Goal: Browse casually

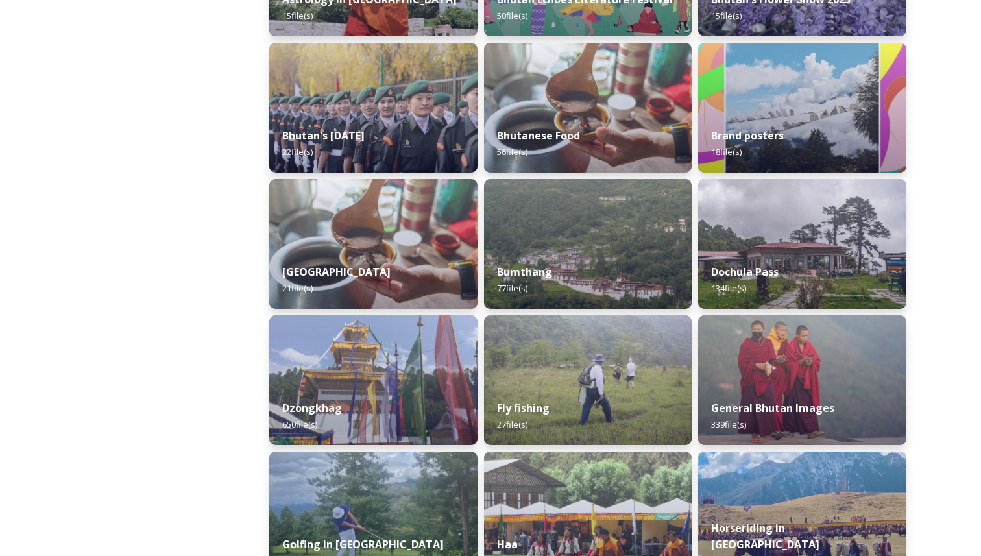
scroll to position [365, 0]
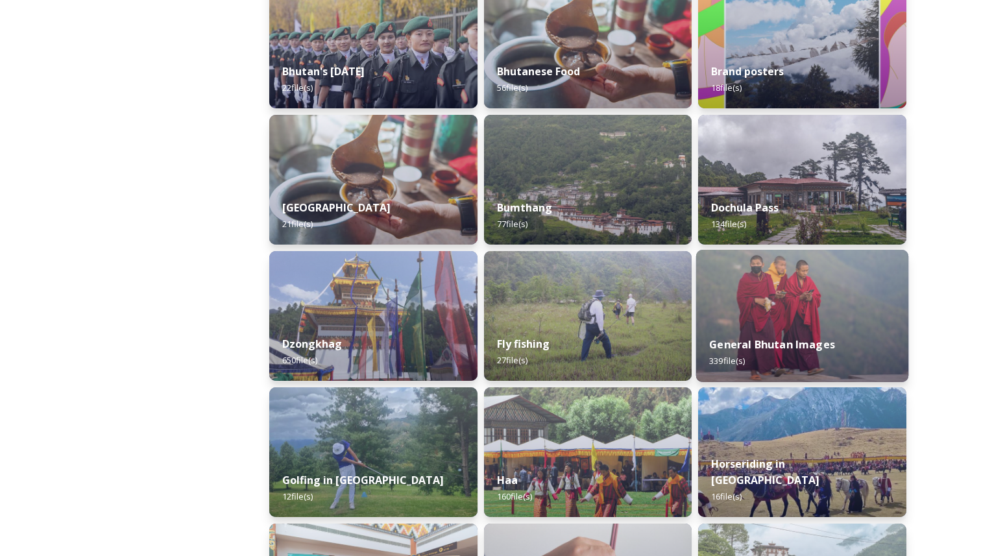
click at [809, 298] on img at bounding box center [802, 316] width 212 height 132
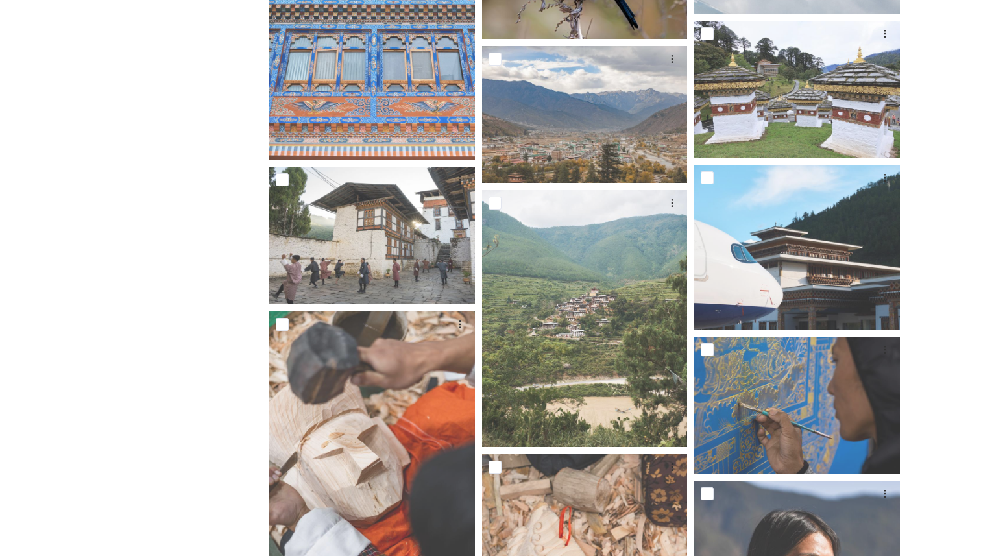
scroll to position [10294, 0]
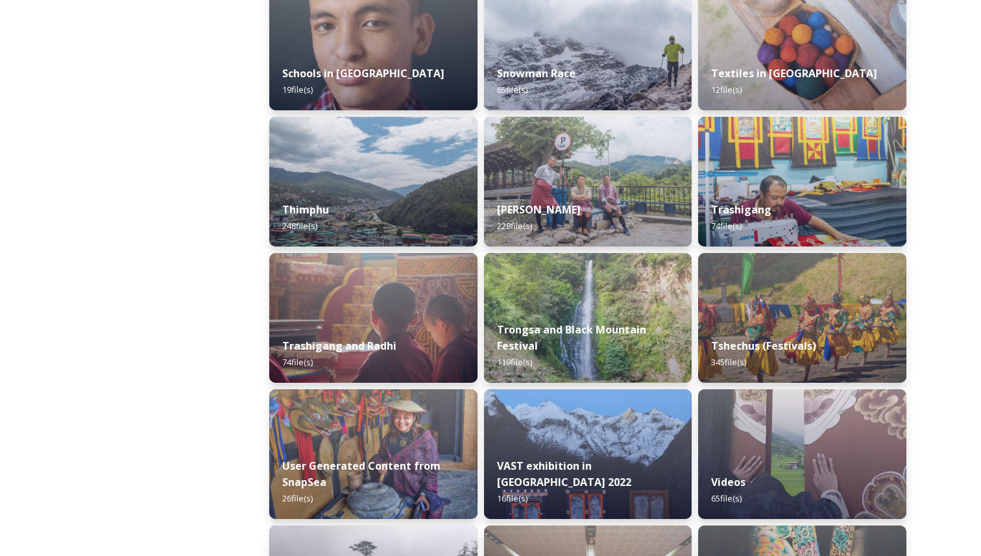
scroll to position [1465, 0]
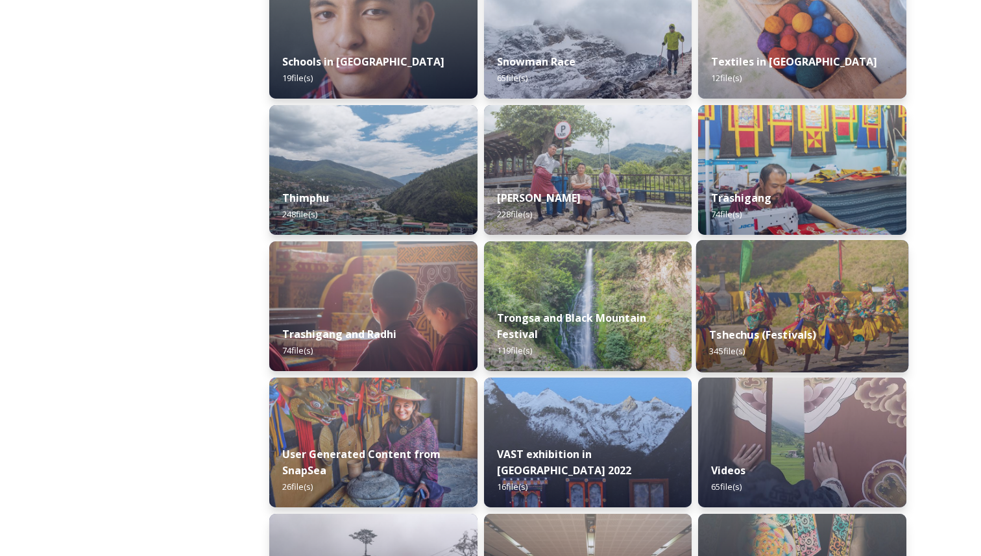
click at [749, 263] on img at bounding box center [802, 306] width 212 height 132
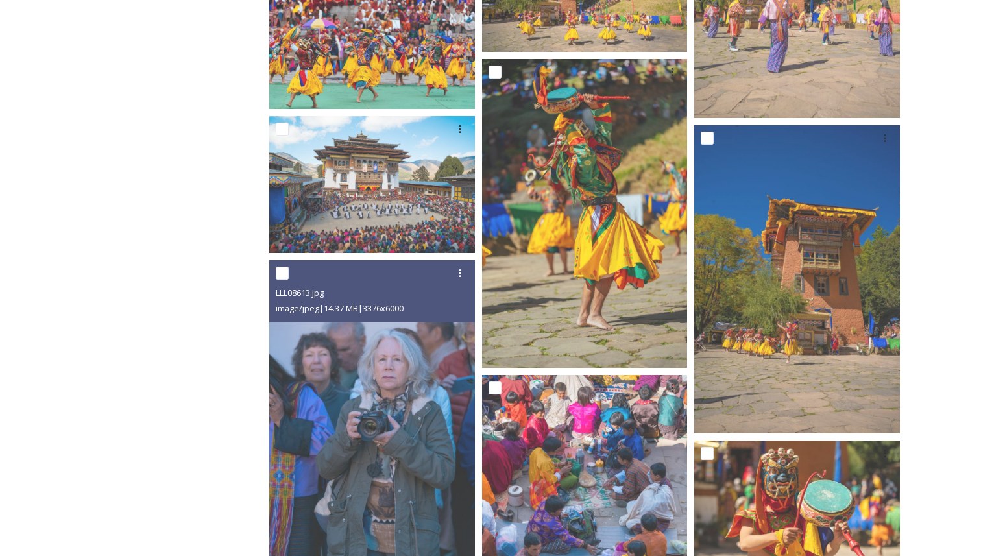
scroll to position [2181, 0]
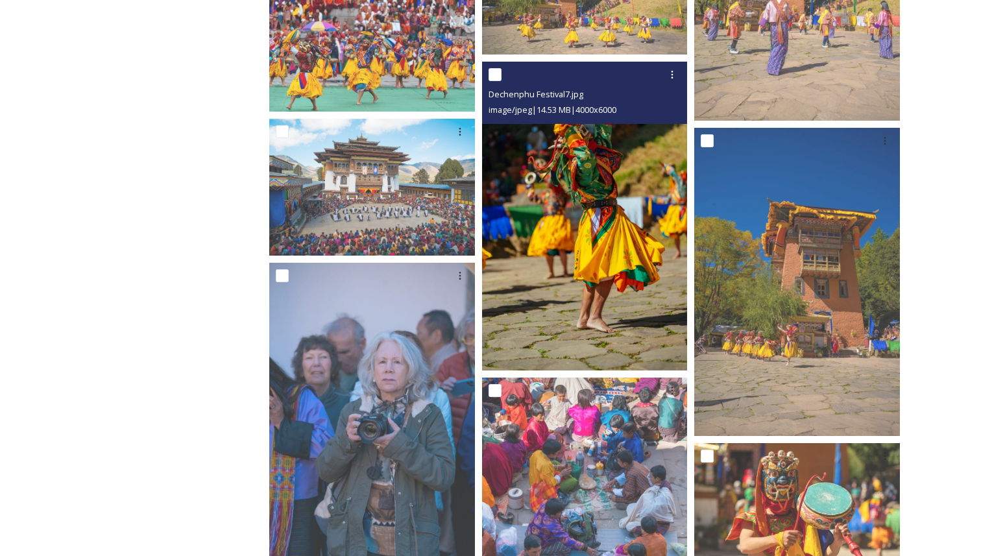
click at [533, 252] on img at bounding box center [585, 216] width 206 height 309
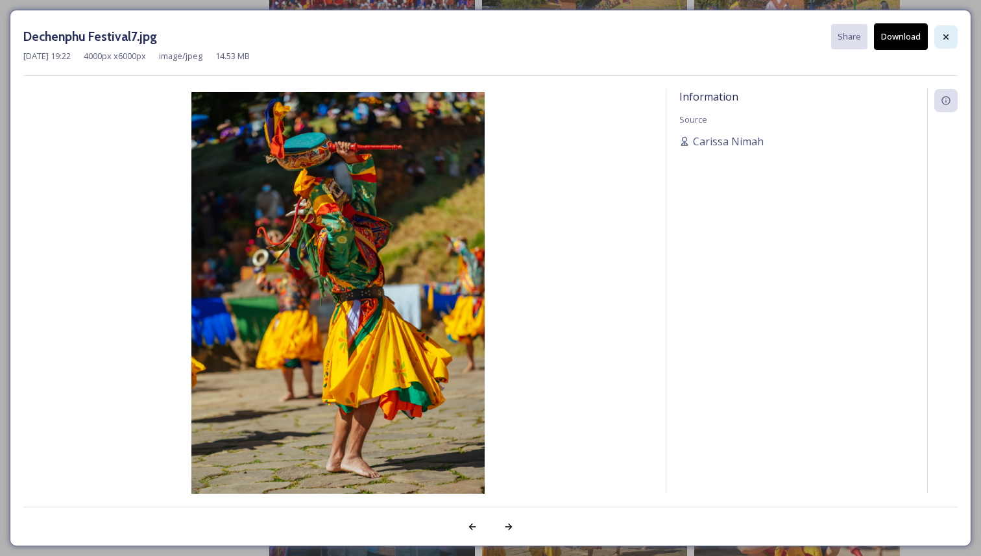
click at [950, 33] on icon at bounding box center [946, 37] width 10 height 10
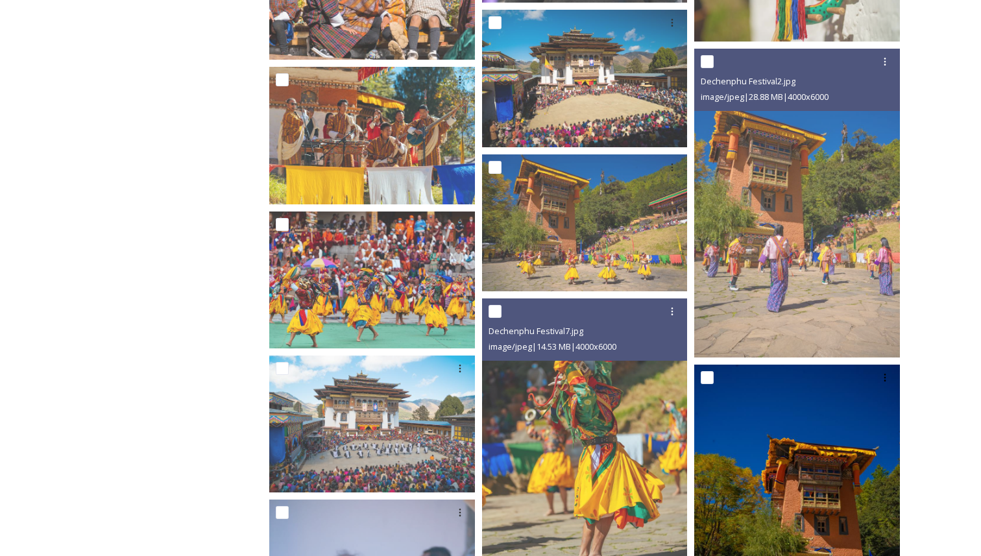
scroll to position [1948, 0]
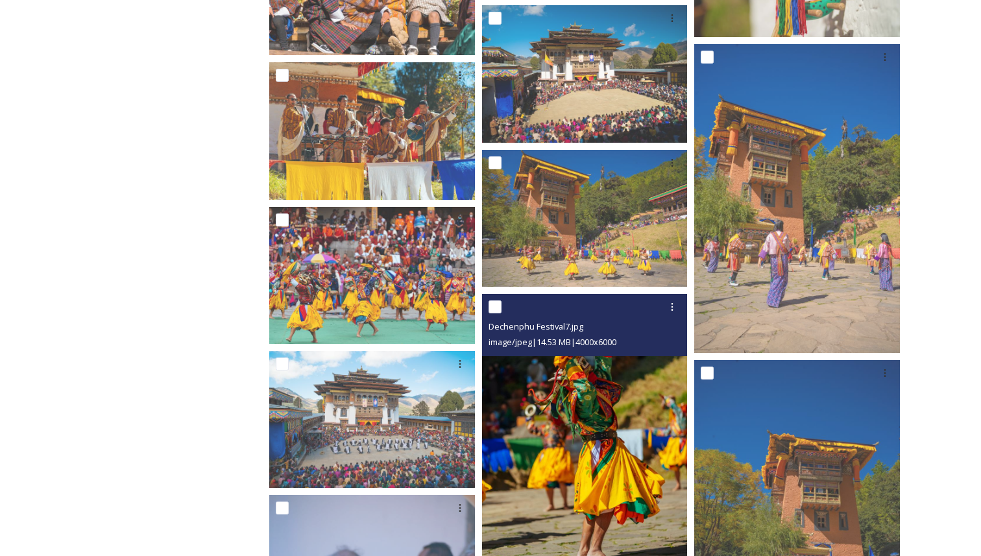
click at [599, 446] on img at bounding box center [585, 448] width 206 height 309
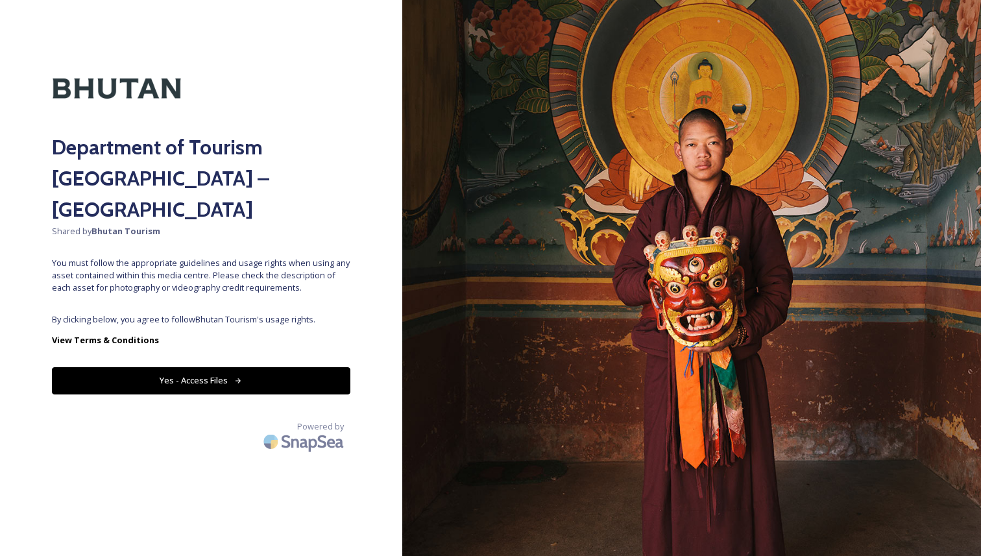
click at [234, 377] on icon at bounding box center [238, 381] width 8 height 8
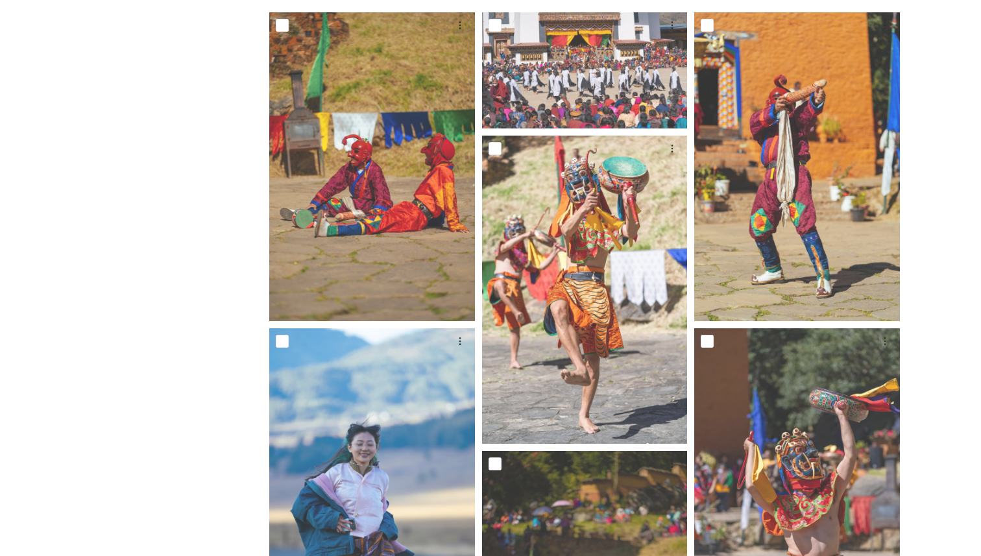
scroll to position [520, 0]
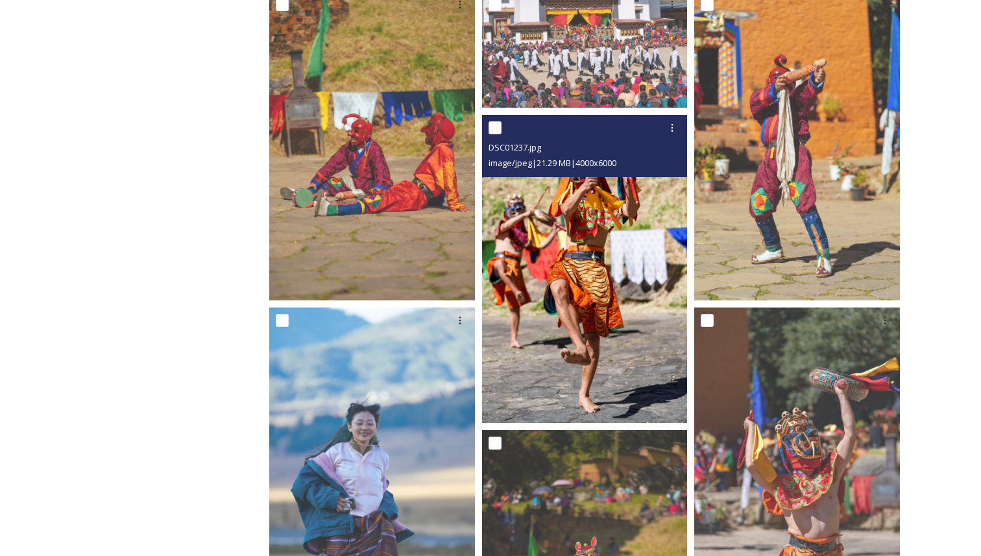
click at [595, 265] on img at bounding box center [585, 269] width 206 height 309
